Goal: Transaction & Acquisition: Purchase product/service

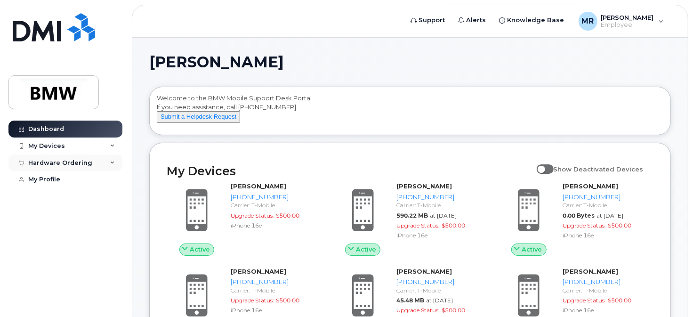
click at [77, 161] on div "Hardware Ordering" at bounding box center [60, 163] width 64 height 8
click at [50, 198] on div "New Order" at bounding box center [50, 198] width 36 height 8
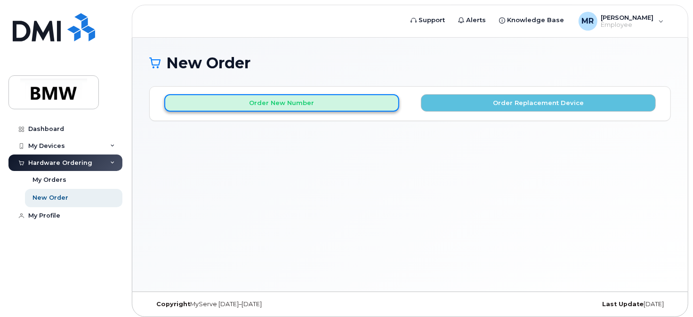
click at [287, 100] on button "Order New Number" at bounding box center [281, 102] width 235 height 17
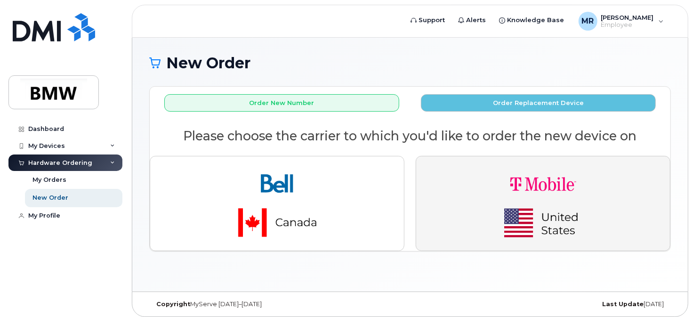
click at [530, 196] on img "button" at bounding box center [543, 203] width 132 height 79
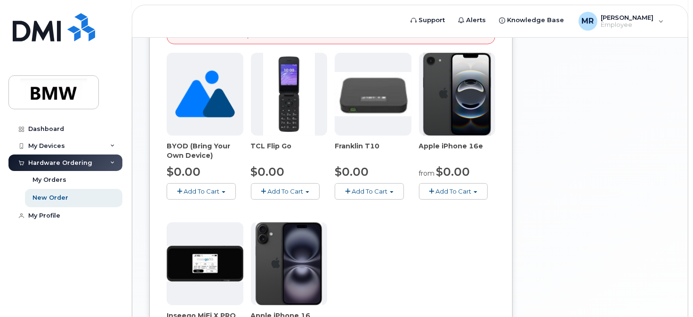
scroll to position [235, 0]
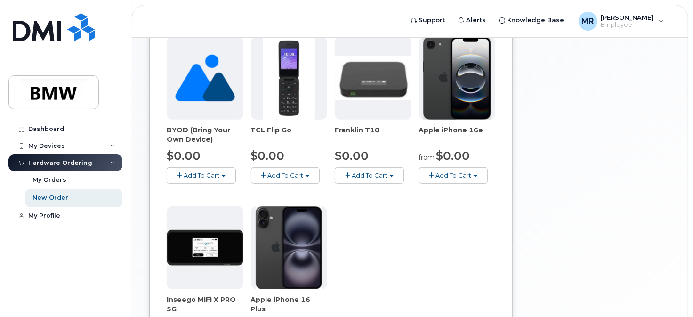
click at [286, 171] on span "Add To Cart" at bounding box center [285, 175] width 36 height 8
click at [298, 193] on link "$0.00 - 30 month Activation" at bounding box center [305, 193] width 105 height 12
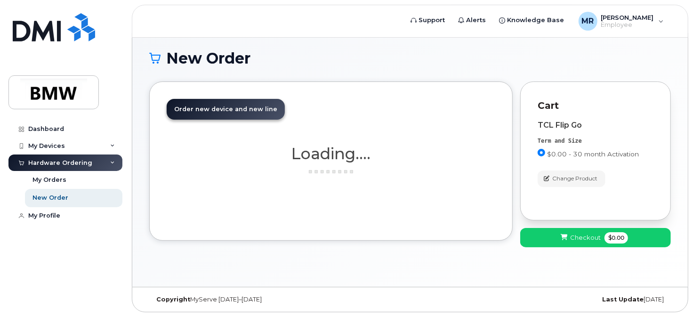
scroll to position [4, 0]
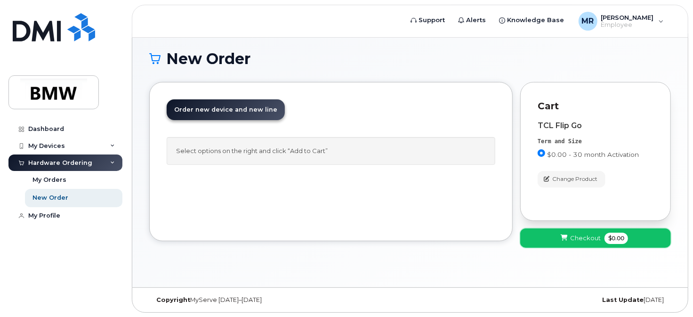
click at [574, 240] on span "Checkout" at bounding box center [585, 238] width 31 height 9
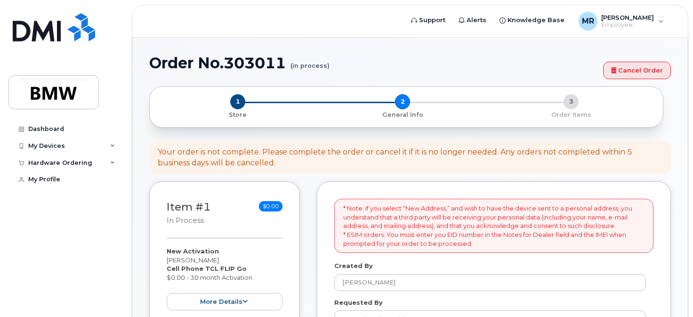
select select
click at [659, 23] on div "MR Melissa Russell Employee" at bounding box center [621, 21] width 98 height 19
